Goal: Task Accomplishment & Management: Manage account settings

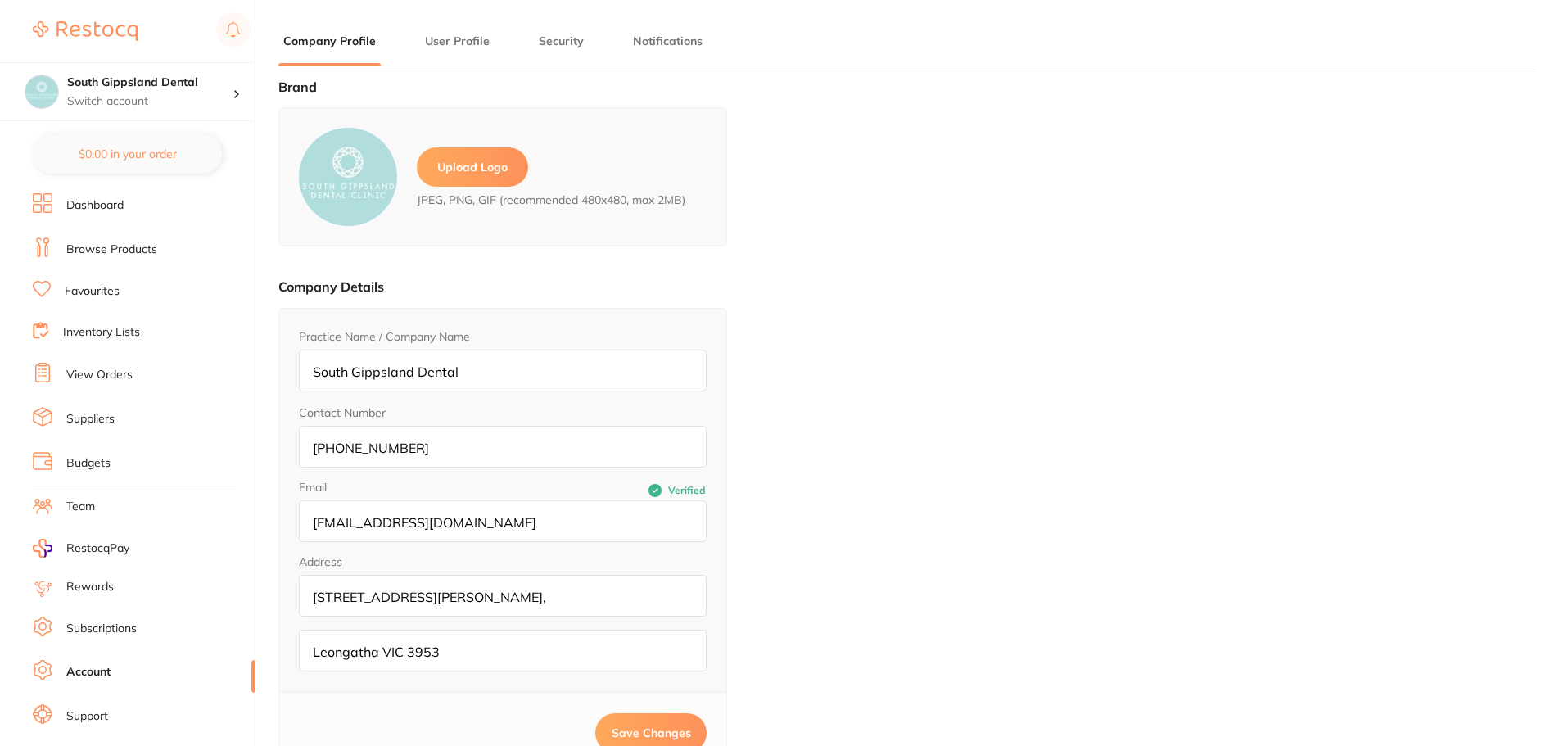
type input "[PERSON_NAME]"
type input "."
type input "[EMAIL_ADDRESS][DOMAIN_NAME]"
click at [123, 336] on link "Inventory Lists" at bounding box center [102, 332] width 77 height 17
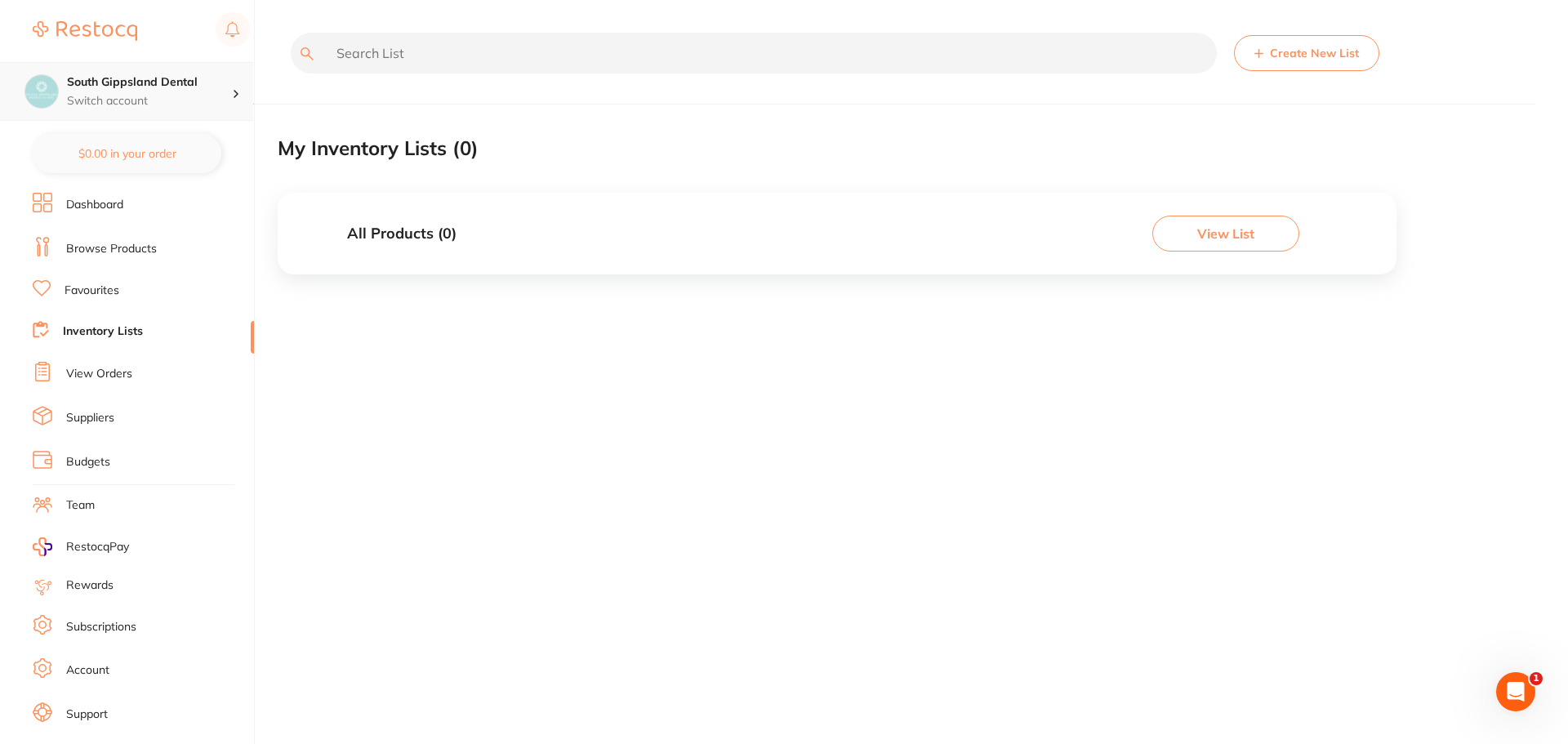
click at [113, 71] on div "South Gippsland Dental Switch account" at bounding box center [127, 91] width 254 height 59
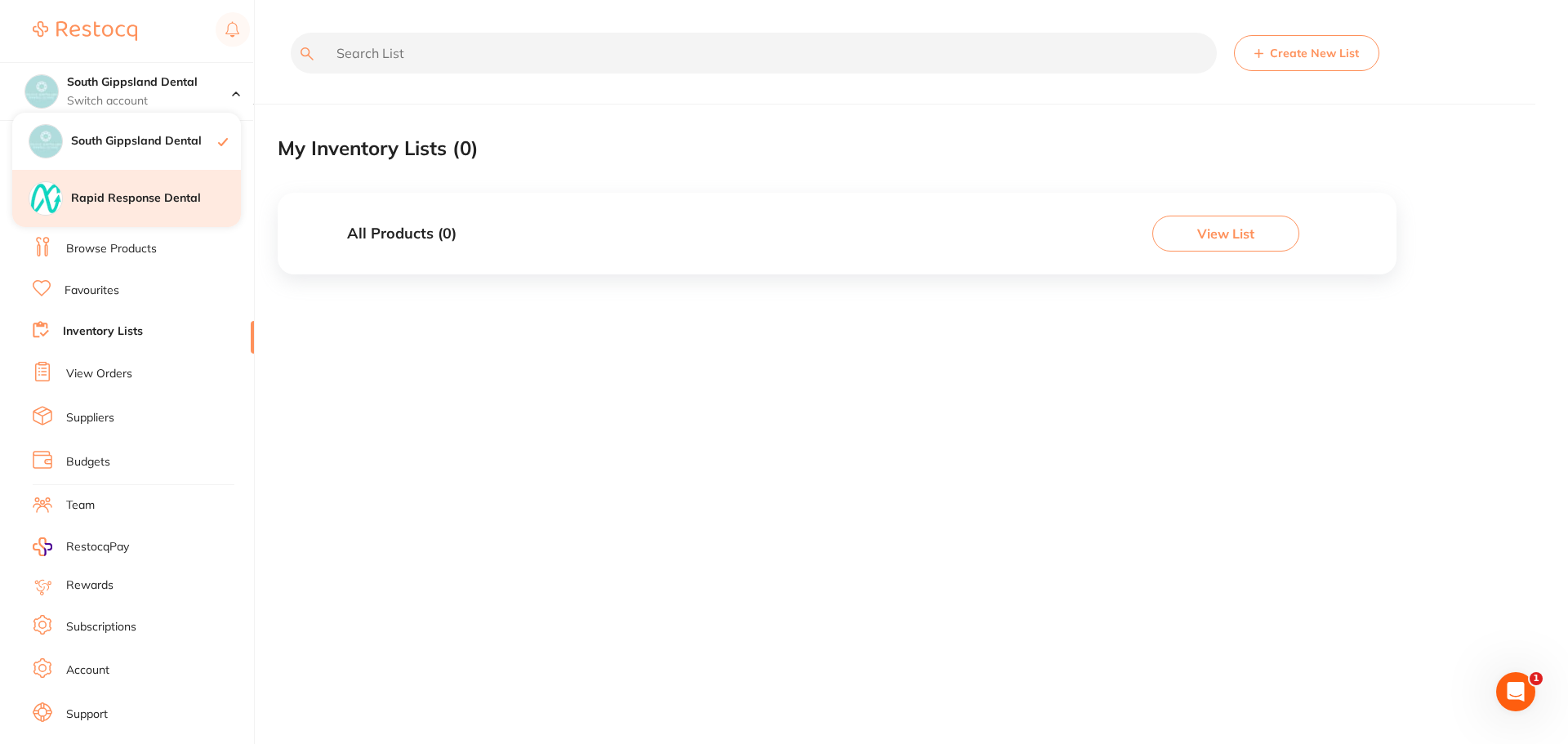
click at [150, 190] on div "Rapid Response Dental" at bounding box center [126, 199] width 229 height 57
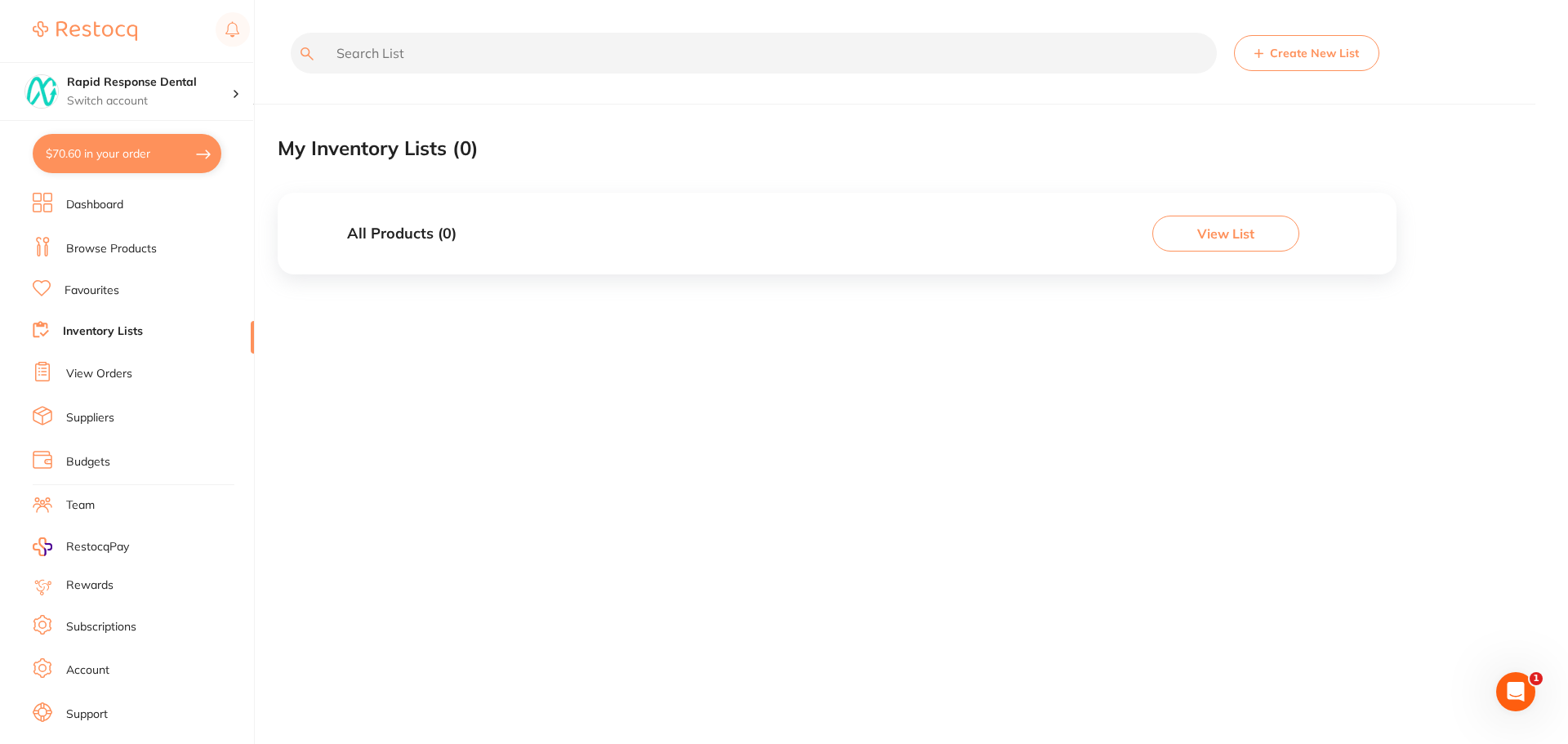
click at [113, 292] on link "Favourites" at bounding box center [92, 291] width 55 height 17
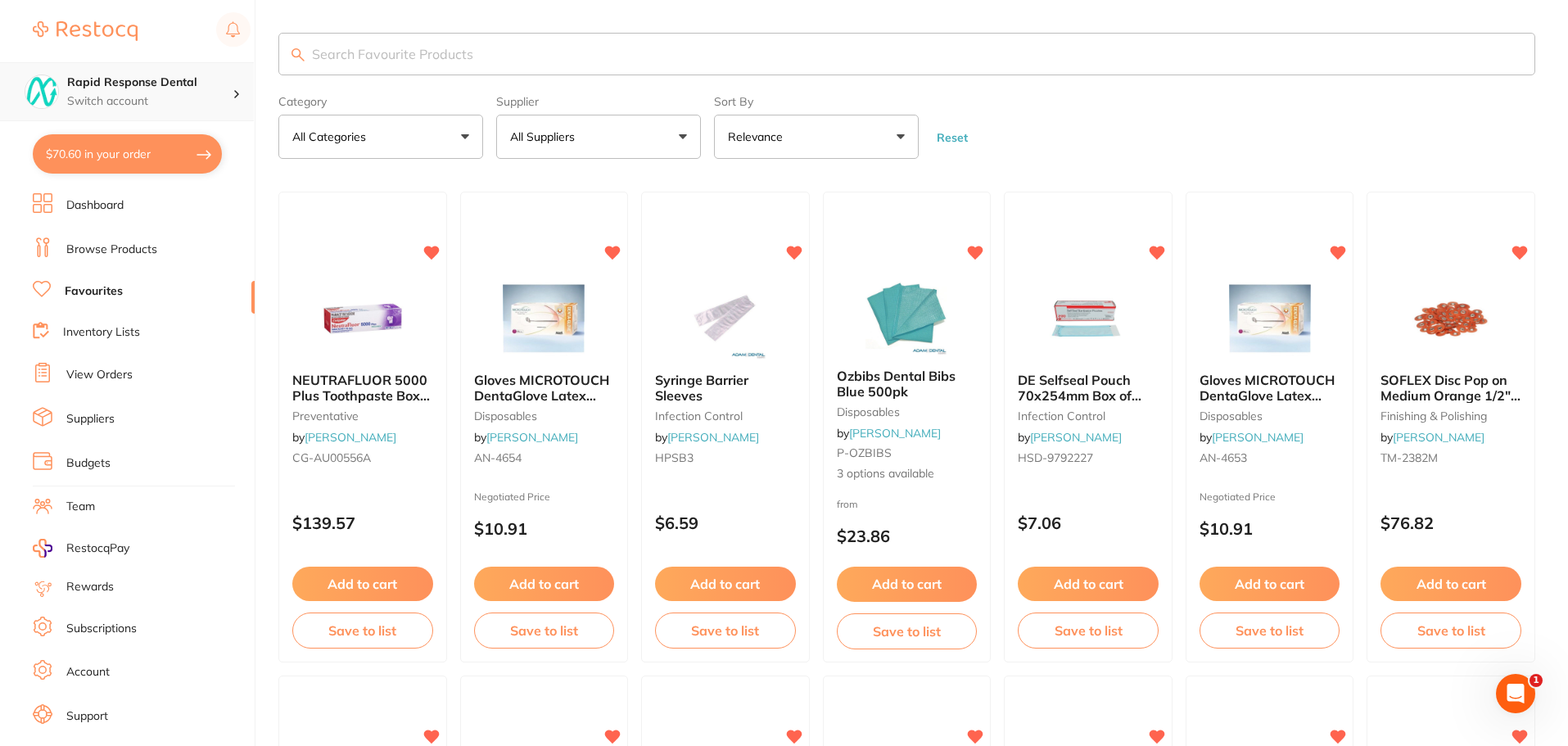
click at [135, 101] on p "Switch account" at bounding box center [150, 102] width 166 height 17
click at [173, 86] on h4 "Rapid Response Dental" at bounding box center [150, 83] width 166 height 17
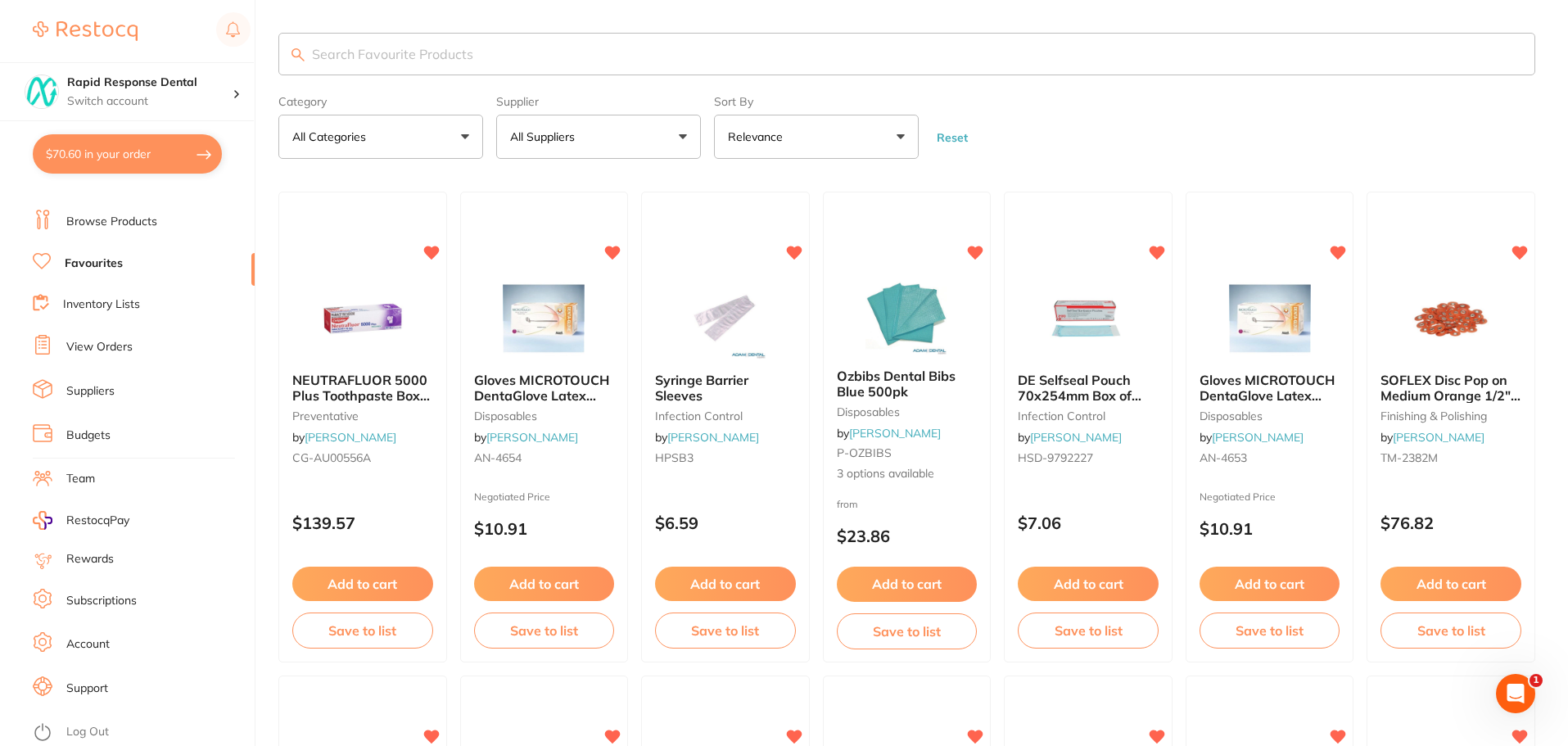
click at [95, 392] on link "Suppliers" at bounding box center [90, 391] width 48 height 17
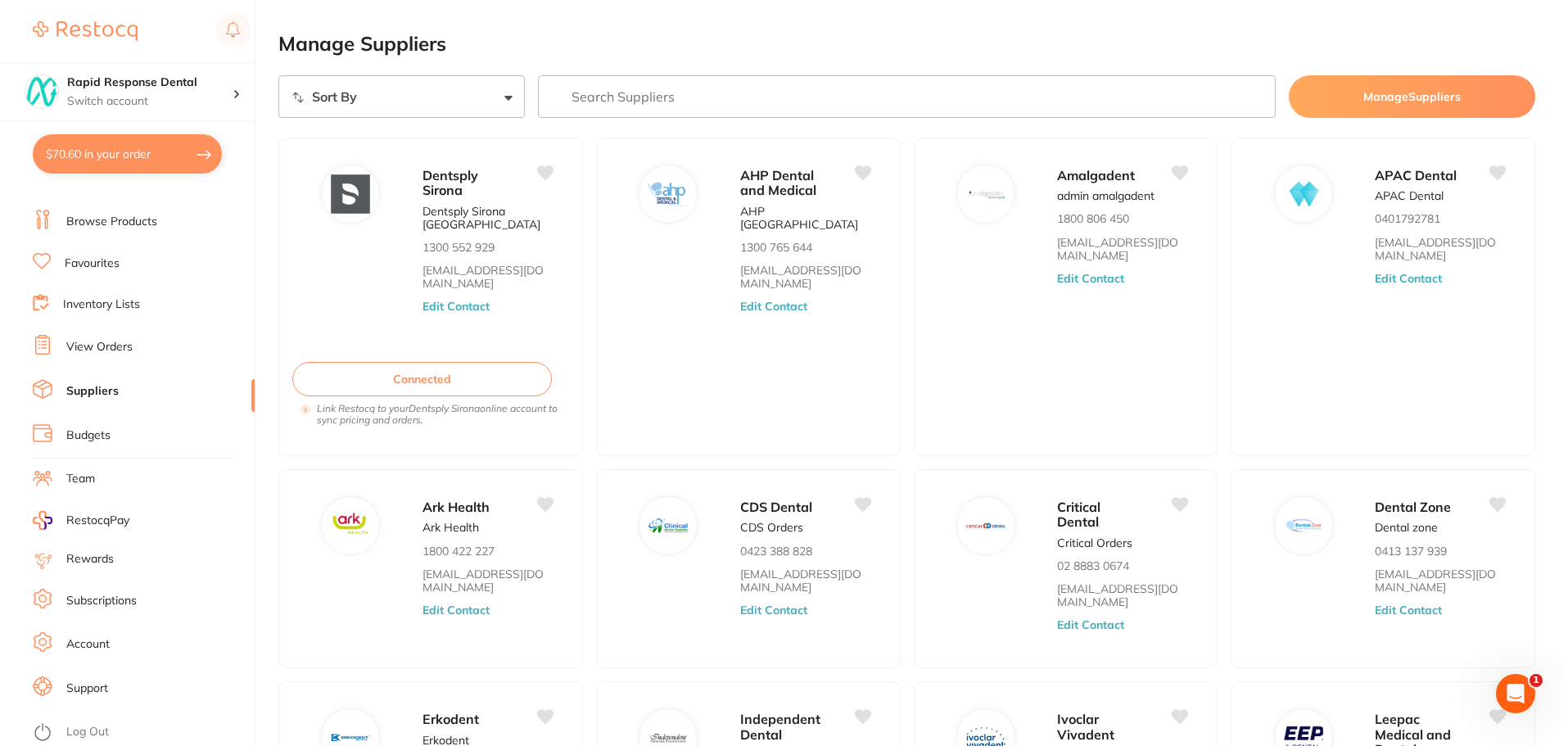
click at [128, 343] on link "View Orders" at bounding box center [99, 347] width 66 height 17
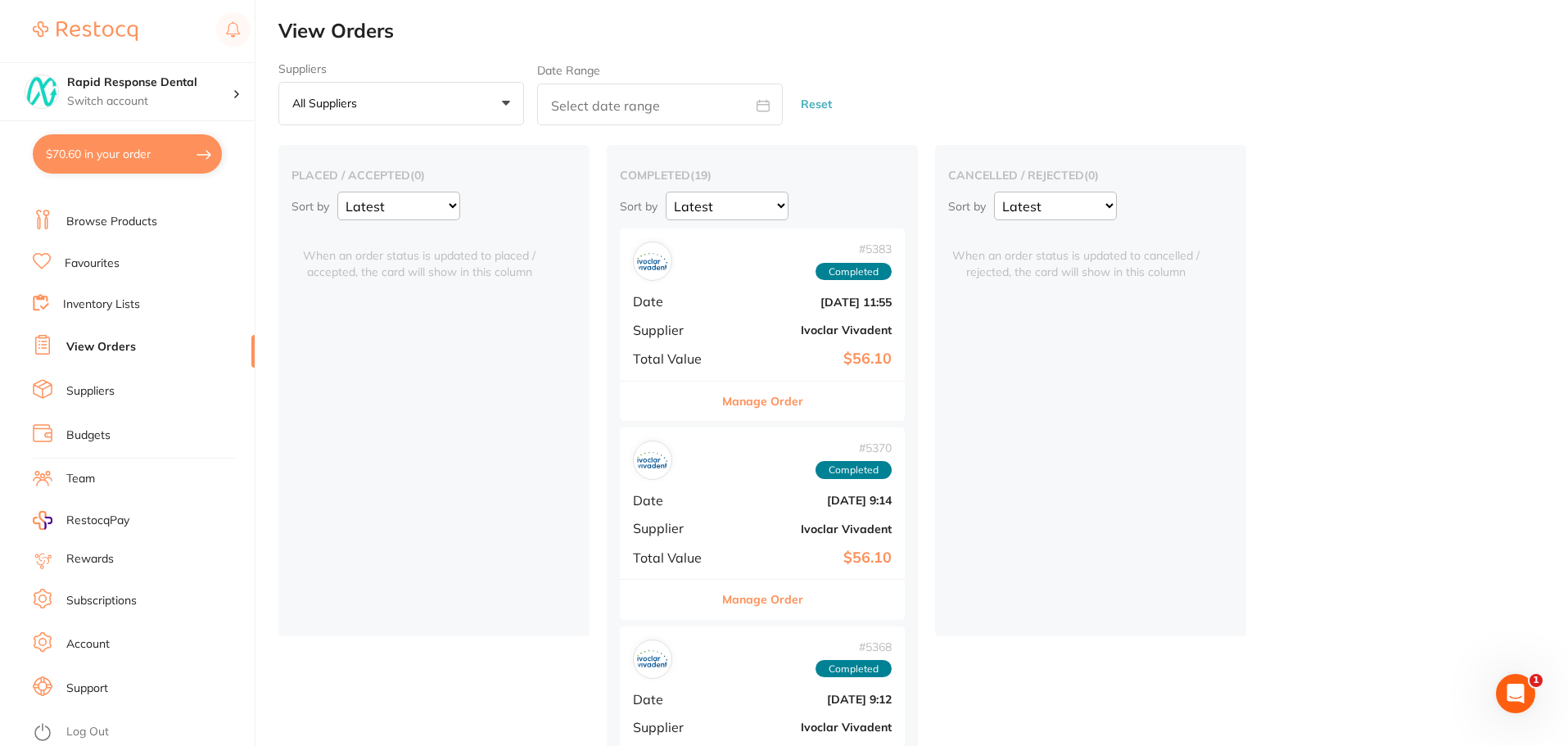
click at [117, 302] on link "Inventory Lists" at bounding box center [102, 305] width 77 height 17
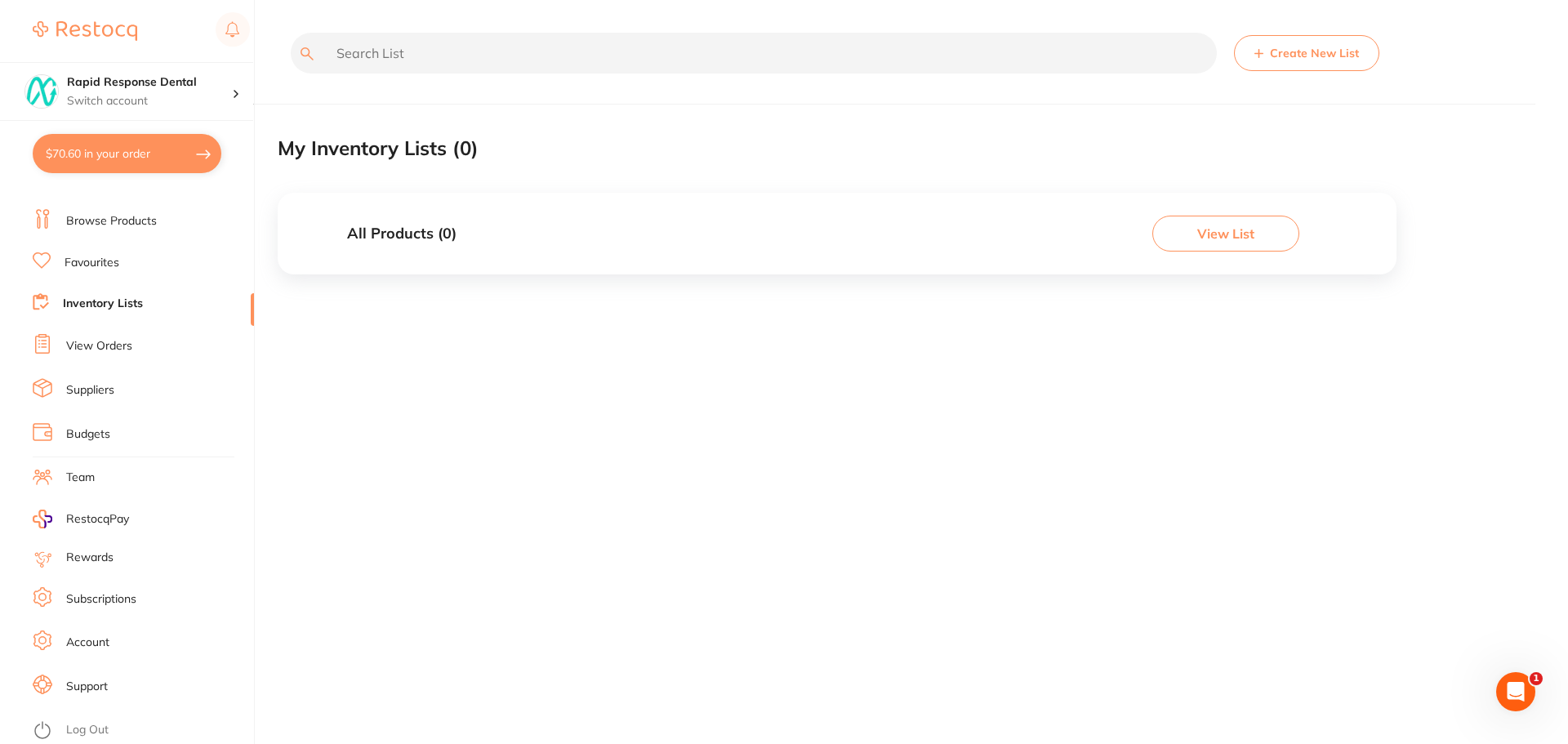
click at [655, 51] on input "text" at bounding box center [754, 53] width 926 height 41
type input "n"
click at [94, 268] on link "Favourites" at bounding box center [92, 262] width 55 height 17
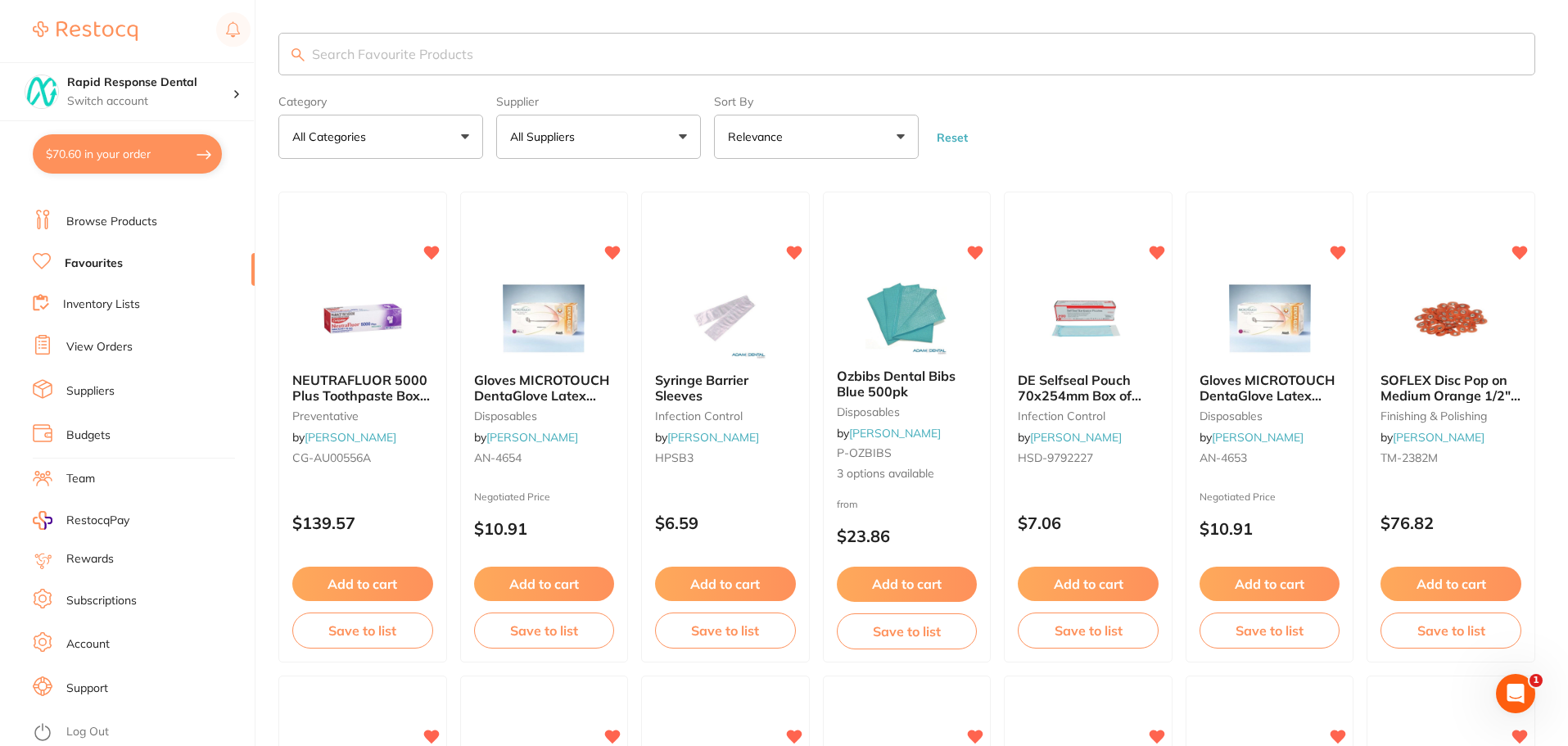
click at [163, 153] on button "$70.60 in your order" at bounding box center [127, 154] width 189 height 39
checkbox input "true"
